Goal: Task Accomplishment & Management: Manage account settings

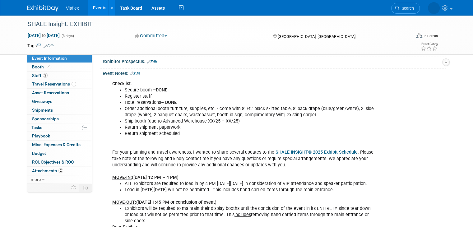
scroll to position [31, 0]
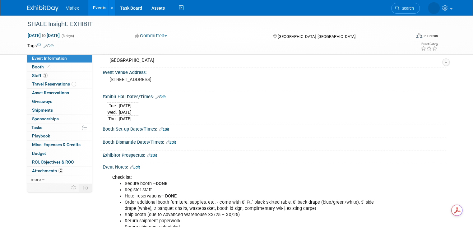
click at [133, 166] on link "Edit" at bounding box center [135, 167] width 10 height 4
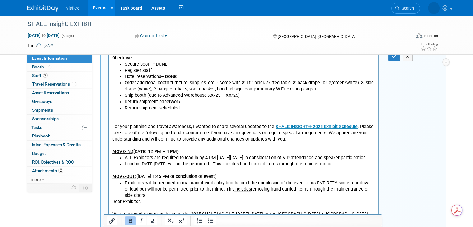
scroll to position [156, 0]
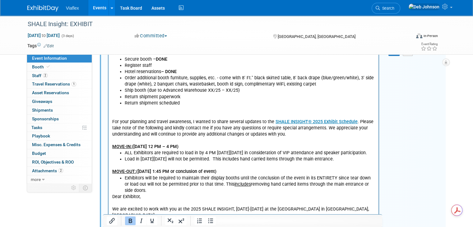
click at [136, 112] on p "For your planning and travel awareness, I wanted to share several updates to th…" at bounding box center [243, 128] width 263 height 44
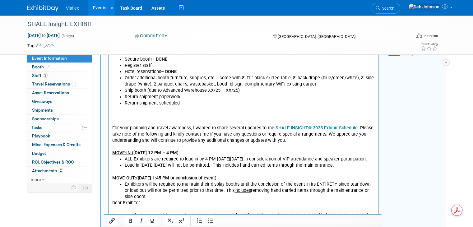
click at [127, 116] on p "Rich Text Area. Press ALT-0 for help." at bounding box center [243, 115] width 263 height 6
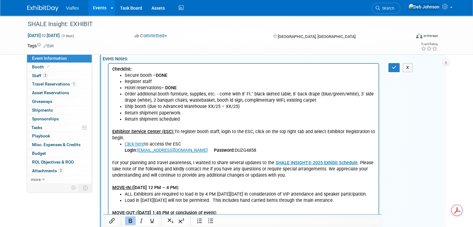
scroll to position [62, 0]
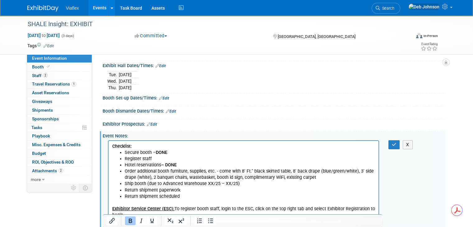
click at [157, 161] on li "Register staff" at bounding box center [250, 159] width 250 height 6
drag, startPoint x: 169, startPoint y: 152, endPoint x: 153, endPoint y: 152, distance: 15.9
click at [153, 152] on li "Secure booth – DONE" at bounding box center [250, 152] width 250 height 6
copy li "– DONE"
click at [156, 158] on li "Register staff" at bounding box center [250, 159] width 250 height 6
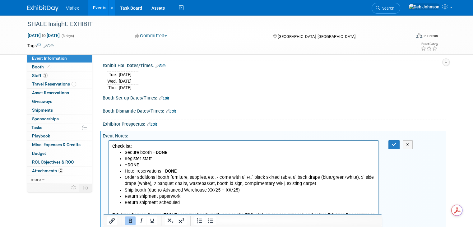
click at [123, 165] on ul "Secure booth – DONE Register staff – DONE Hotel reservations – DONE Order addit…" at bounding box center [243, 177] width 263 height 56
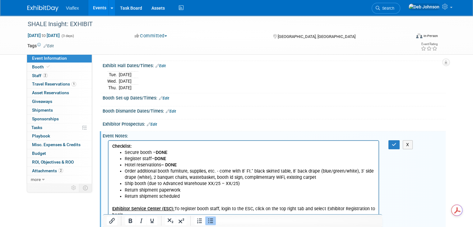
click at [169, 157] on li "Register staff – DONE" at bounding box center [250, 159] width 250 height 6
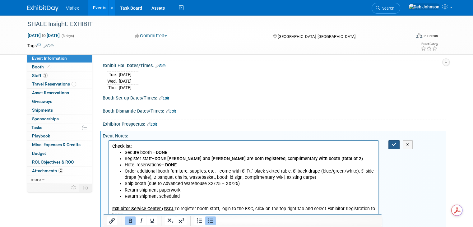
click at [397, 144] on icon "button" at bounding box center [394, 144] width 5 height 4
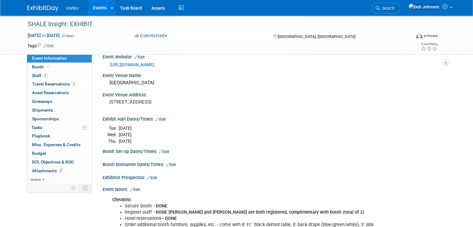
scroll to position [0, 0]
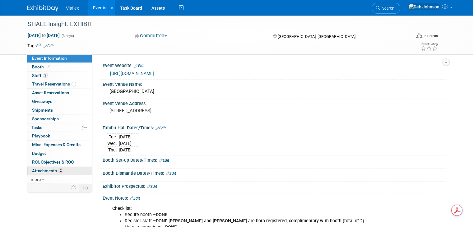
click at [38, 171] on span "Attachments 2" at bounding box center [47, 170] width 31 height 5
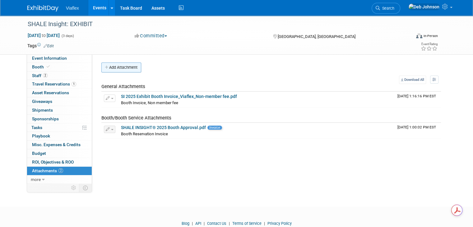
click at [127, 71] on button "Add Attachment" at bounding box center [121, 68] width 40 height 10
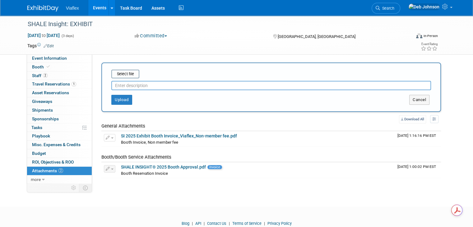
click at [116, 86] on input "text" at bounding box center [271, 85] width 320 height 9
click at [166, 50] on div "Tags Edit Event Rating" at bounding box center [233, 47] width 420 height 11
click at [115, 85] on input "text" at bounding box center [271, 85] width 320 height 9
type input "R"
click at [112, 96] on button "Upload" at bounding box center [121, 100] width 21 height 10
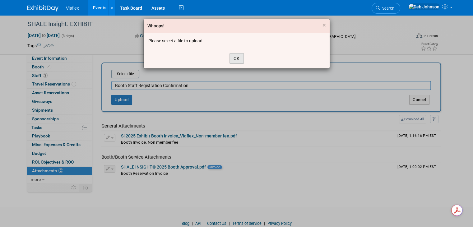
click at [239, 62] on button "OK" at bounding box center [237, 58] width 14 height 11
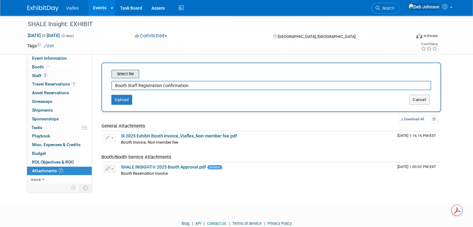
click at [129, 70] on input "file" at bounding box center [102, 73] width 74 height 7
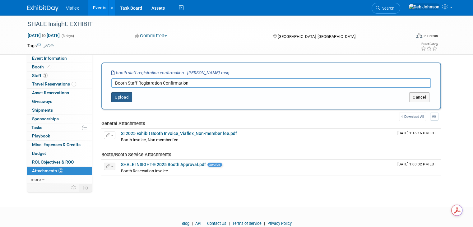
click at [119, 95] on button "Upload" at bounding box center [121, 97] width 21 height 10
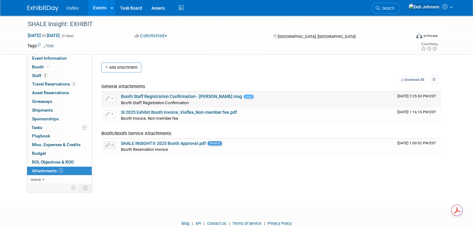
click at [158, 98] on link "Booth Staff Registration Confirmation - Alex Skousen.msg" at bounding box center [181, 96] width 121 height 5
click at [129, 69] on button "Add Attachment" at bounding box center [121, 68] width 40 height 10
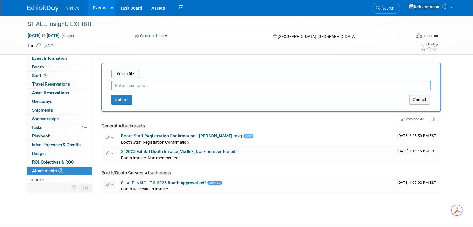
click at [133, 84] on input "text" at bounding box center [271, 85] width 320 height 9
type input "Booth Staff Registration Confirmation"
click at [122, 76] on input "file" at bounding box center [102, 73] width 74 height 7
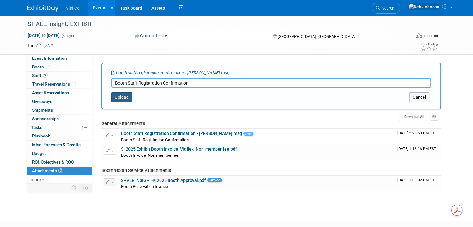
click at [116, 97] on button "Upload" at bounding box center [121, 97] width 21 height 10
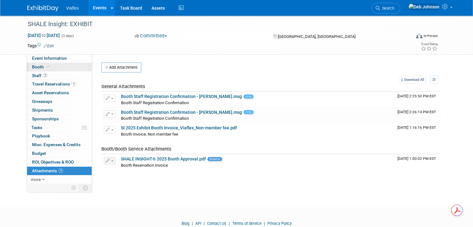
click at [39, 64] on span "Booth" at bounding box center [41, 66] width 19 height 5
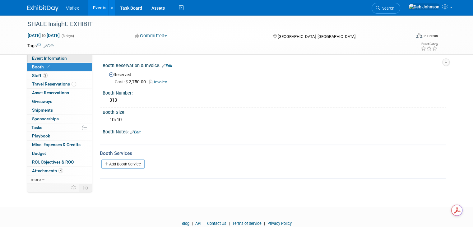
click at [40, 57] on span "Event Information" at bounding box center [49, 58] width 35 height 5
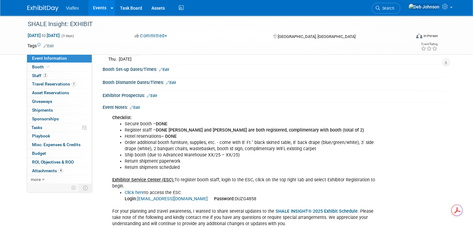
scroll to position [93, 0]
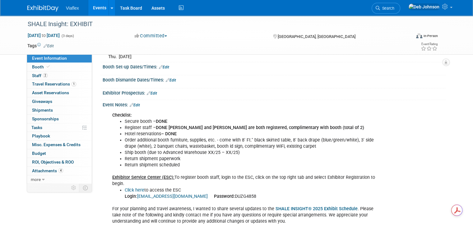
click at [199, 158] on li "Return shipment paperwork" at bounding box center [250, 159] width 251 height 6
click at [31, 9] on img at bounding box center [42, 8] width 31 height 6
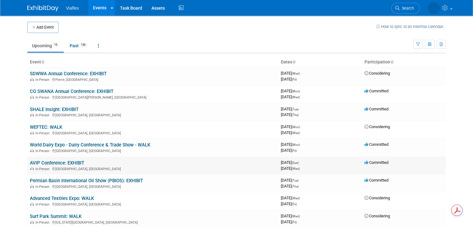
click at [46, 162] on link "AVIP Conference: EXHIBIT" at bounding box center [57, 163] width 54 height 6
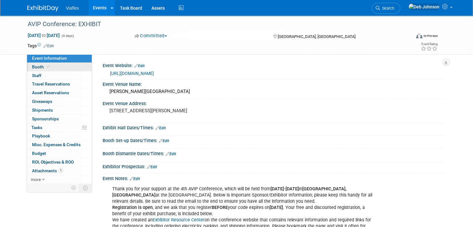
click at [32, 67] on span "Booth" at bounding box center [41, 66] width 19 height 5
